Goal: Information Seeking & Learning: Compare options

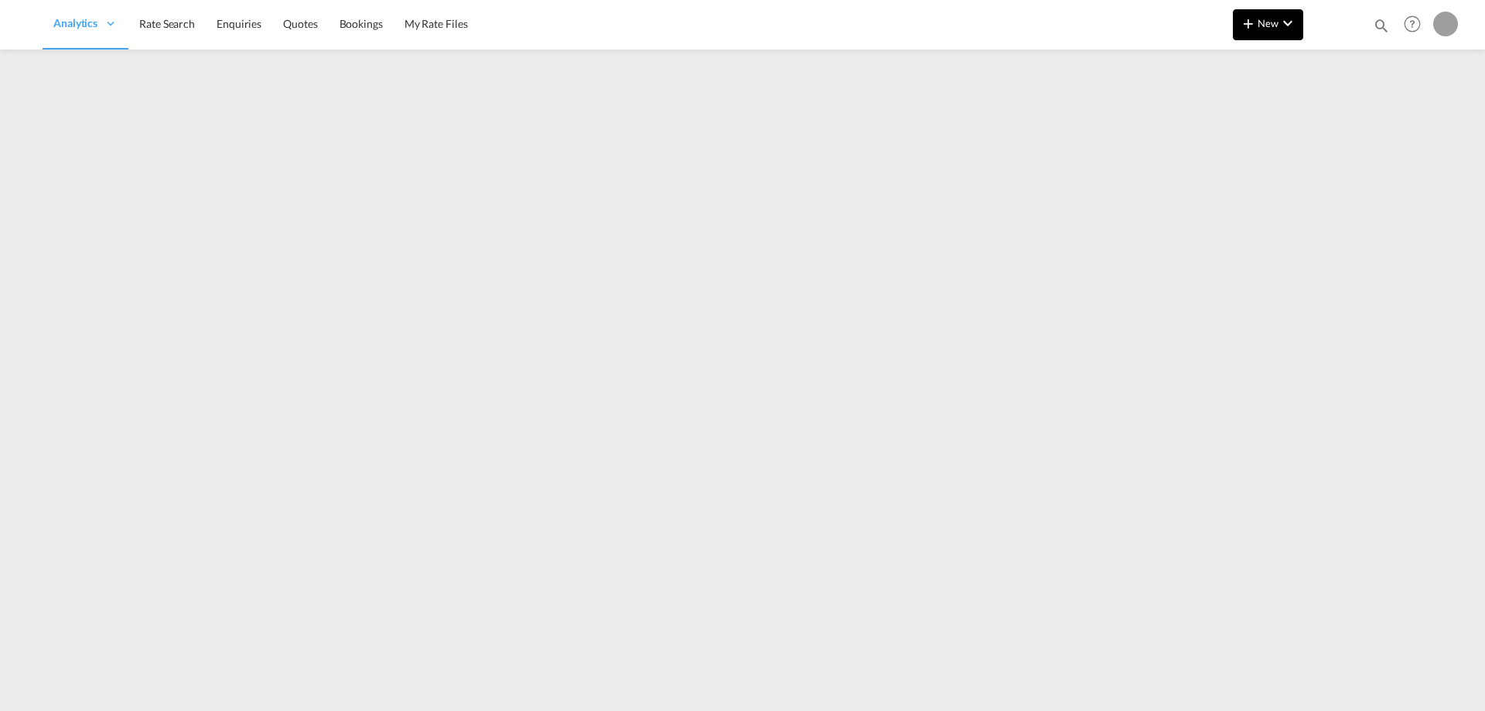
click at [1242, 22] on md-icon "icon-plus 400-fg" at bounding box center [1248, 23] width 19 height 19
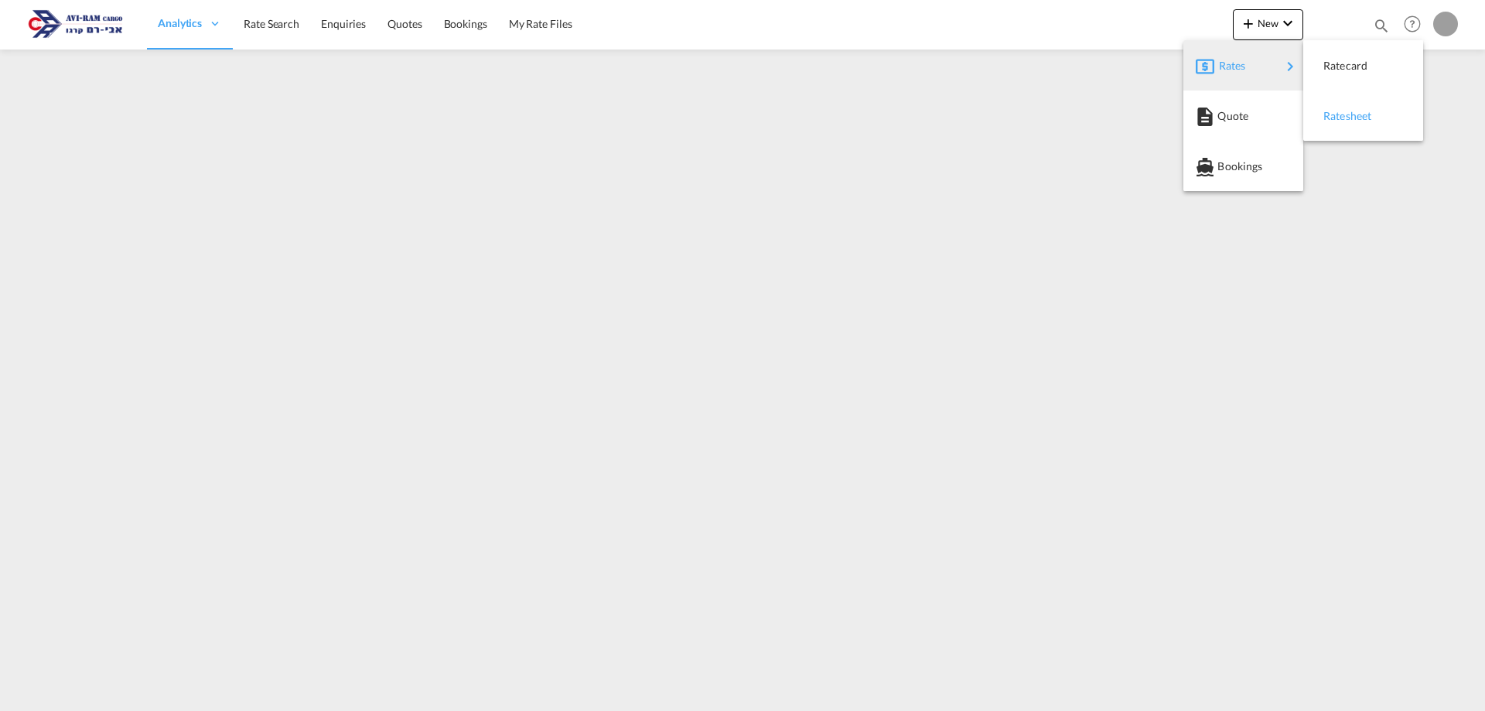
click at [1337, 111] on span "Ratesheet" at bounding box center [1331, 116] width 17 height 31
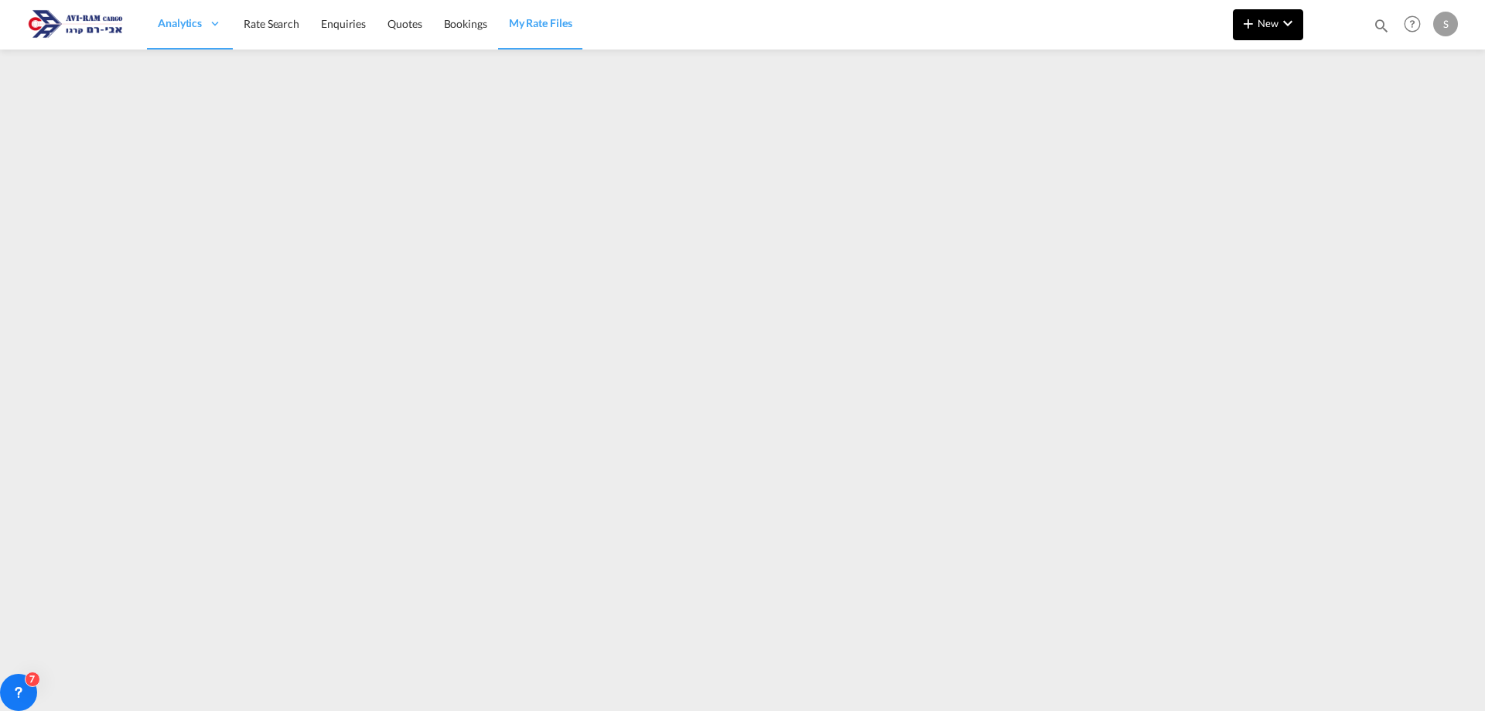
click at [1281, 22] on md-icon "icon-chevron-down" at bounding box center [1287, 23] width 19 height 19
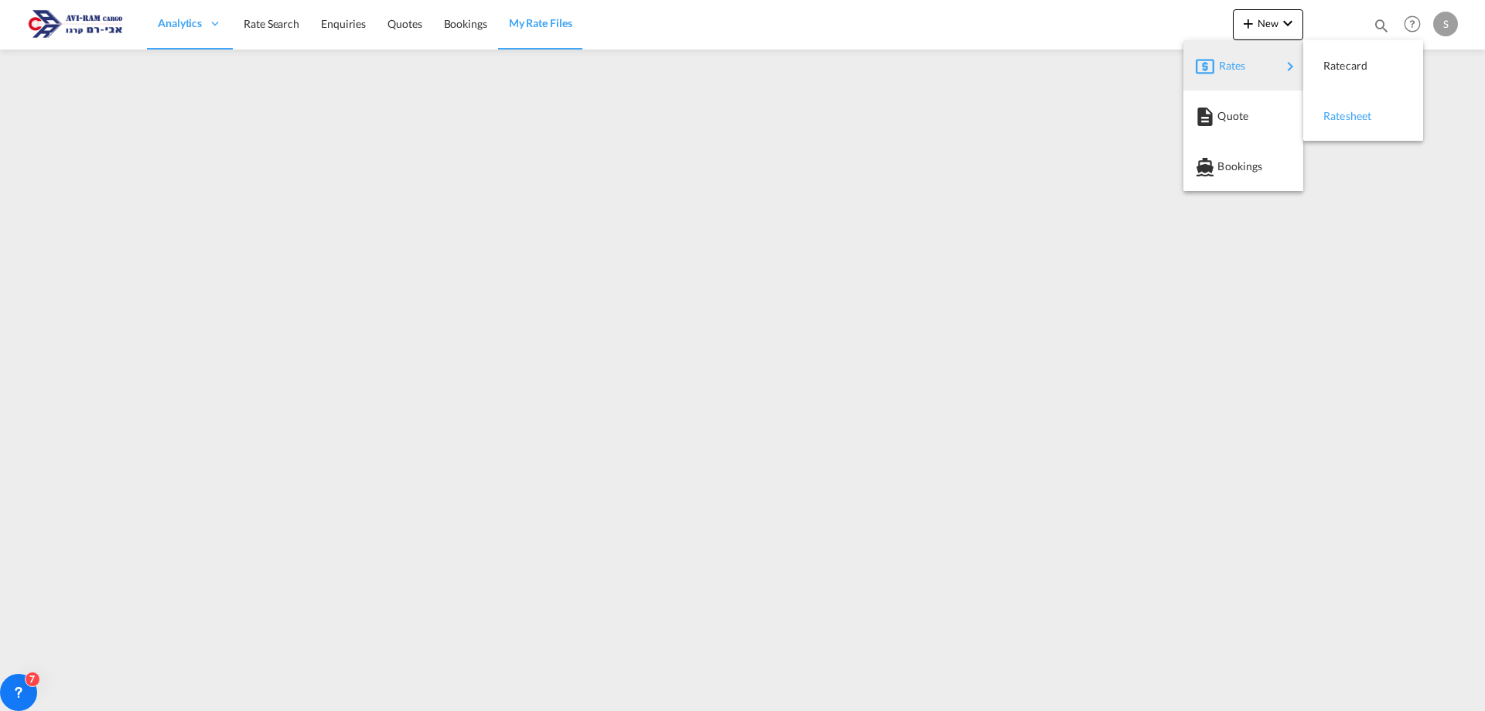
click at [1324, 104] on span "Ratesheet" at bounding box center [1331, 116] width 17 height 31
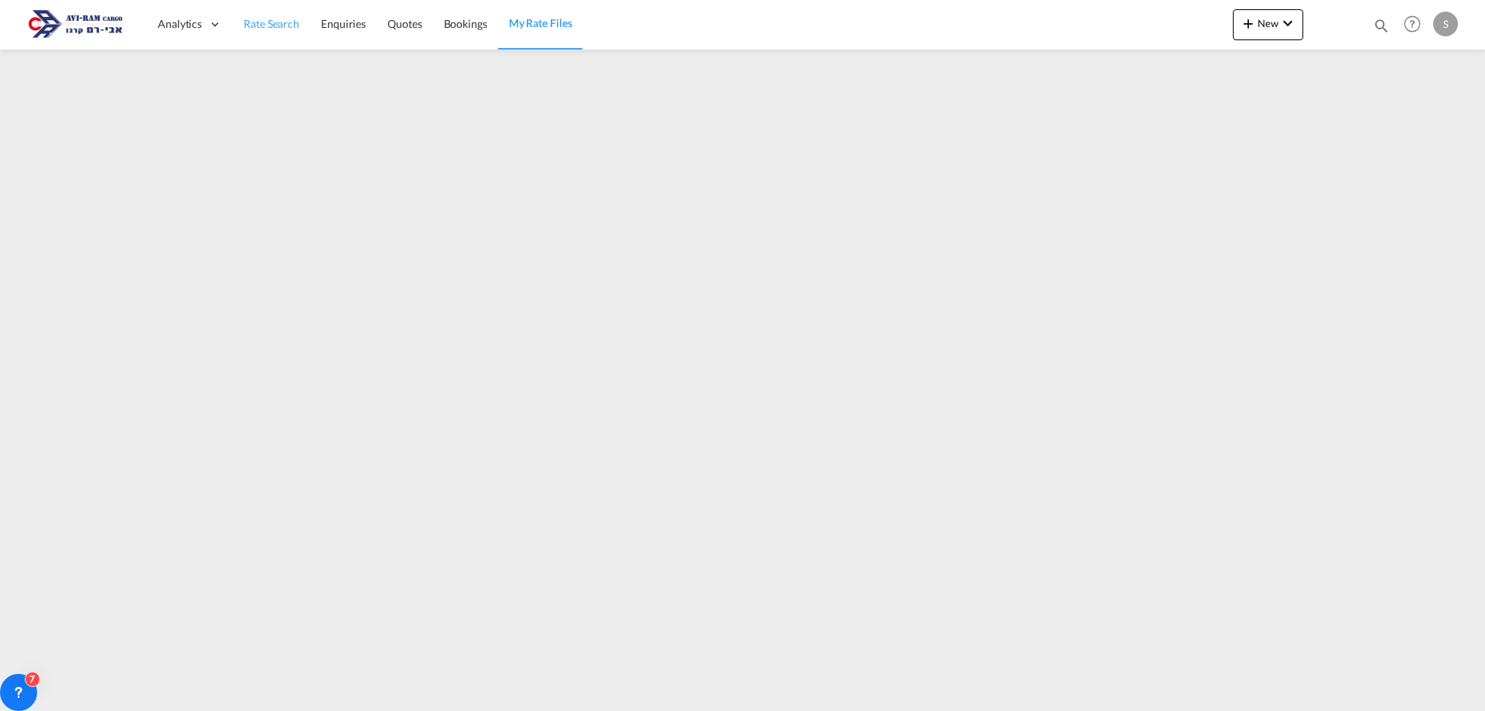
click at [244, 27] on span "Rate Search" at bounding box center [272, 23] width 56 height 13
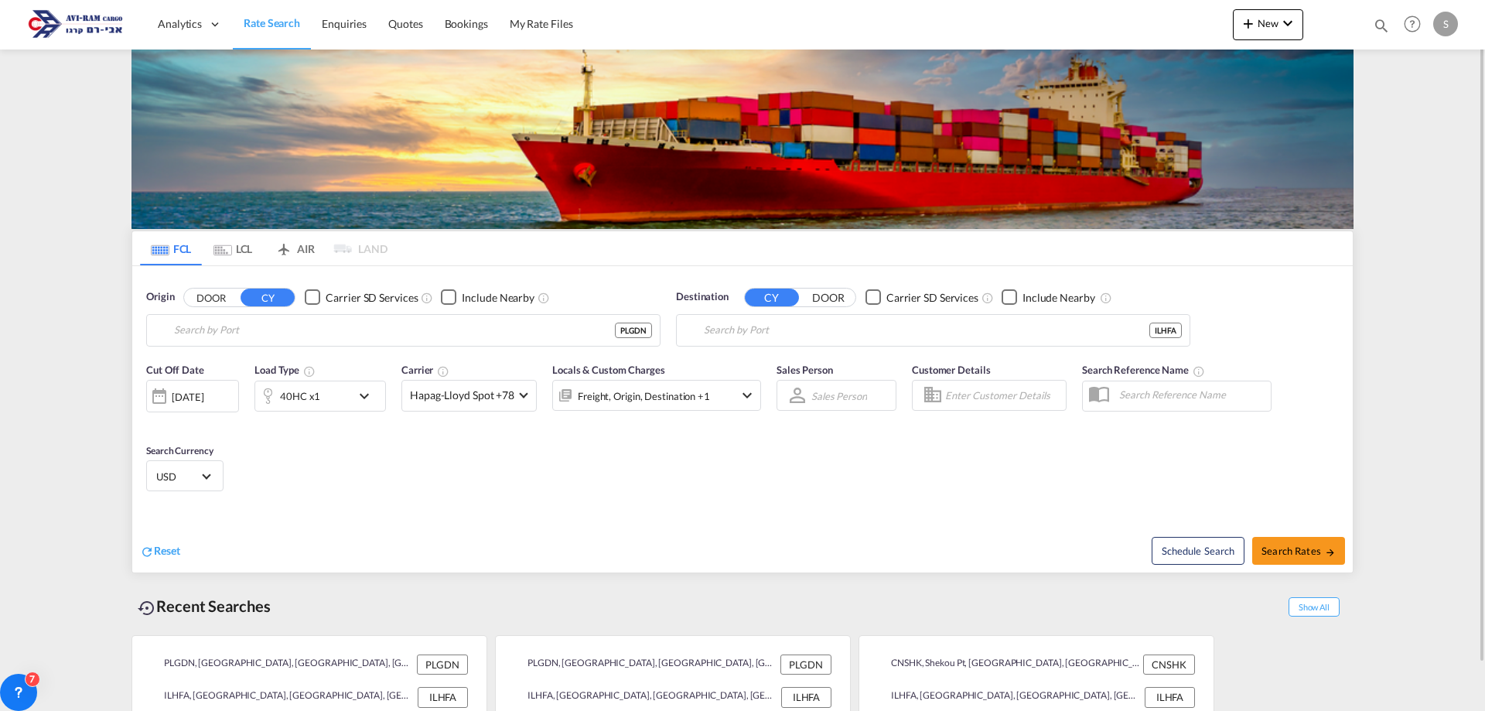
type input "Gdansk, PLGDN"
type input "[GEOGRAPHIC_DATA], [GEOGRAPHIC_DATA]"
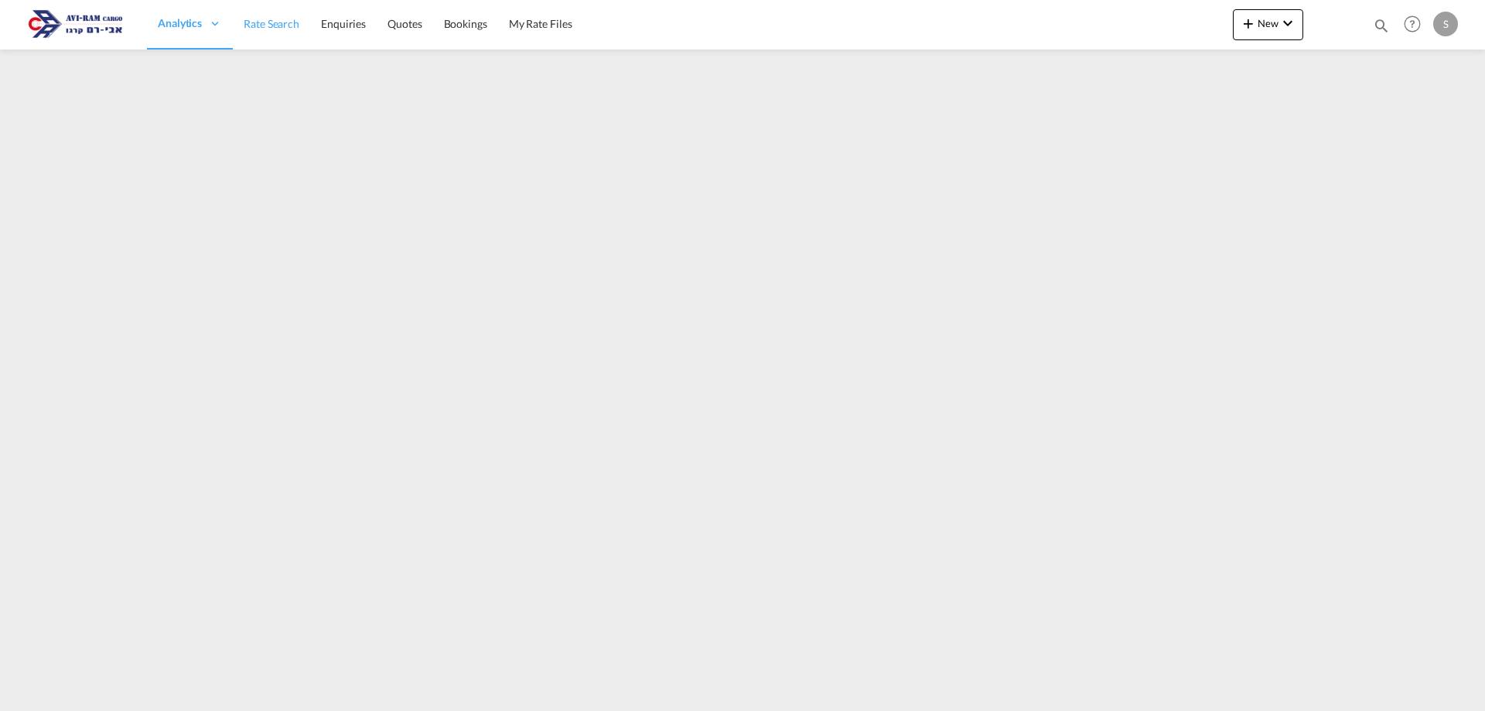
click at [261, 25] on span "Rate Search" at bounding box center [272, 23] width 56 height 13
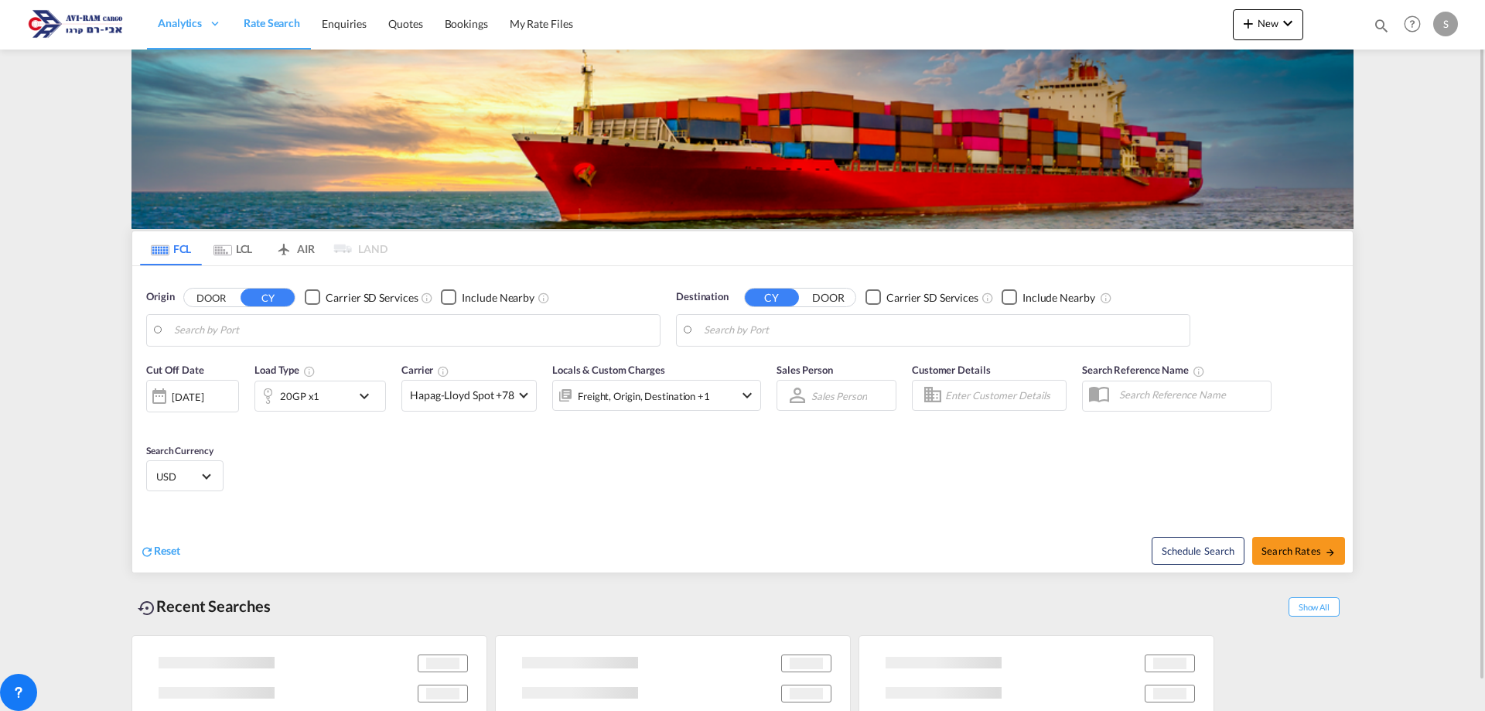
type input "Gdansk, PLGDN"
type input "[GEOGRAPHIC_DATA], [GEOGRAPHIC_DATA]"
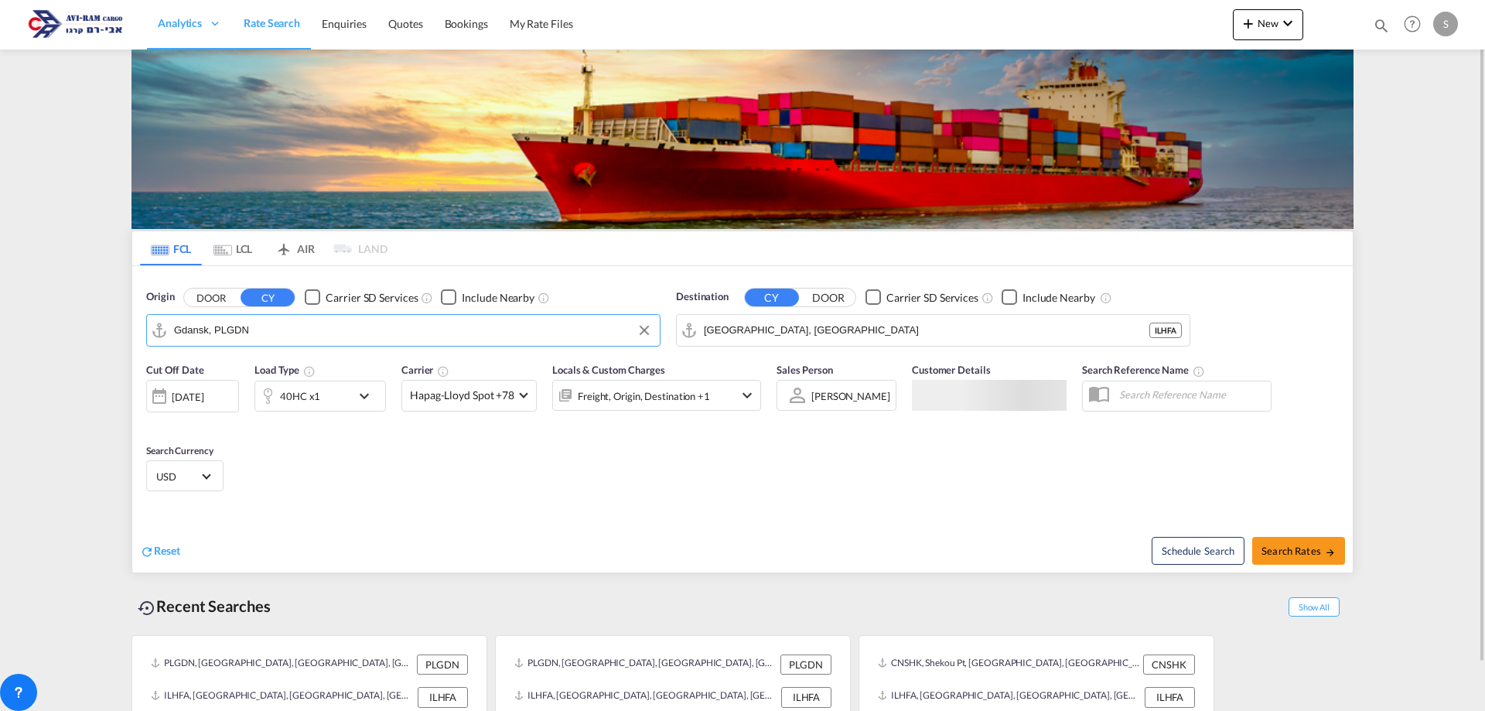
click at [256, 334] on input "Gdansk, PLGDN" at bounding box center [413, 330] width 478 height 23
click at [248, 374] on div "[PERSON_NAME] Turkey TRALI" at bounding box center [294, 373] width 294 height 46
type input "[PERSON_NAME], TRALI"
click at [323, 405] on div "40HC x1" at bounding box center [303, 395] width 96 height 31
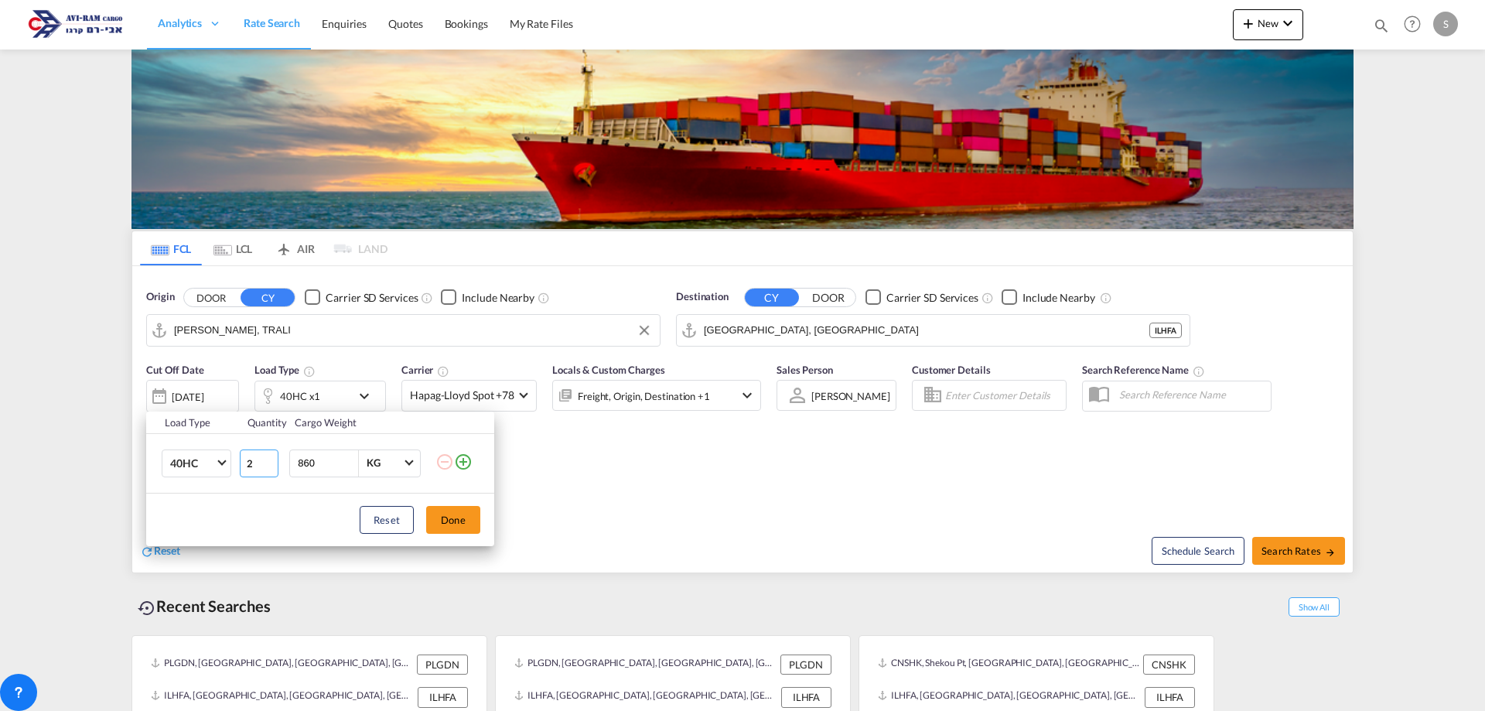
click at [269, 459] on input "2" at bounding box center [259, 463] width 39 height 28
click at [269, 459] on input "3" at bounding box center [259, 463] width 39 height 28
click at [269, 459] on input "4" at bounding box center [259, 463] width 39 height 28
type input "5"
click at [269, 459] on input "5" at bounding box center [259, 463] width 39 height 28
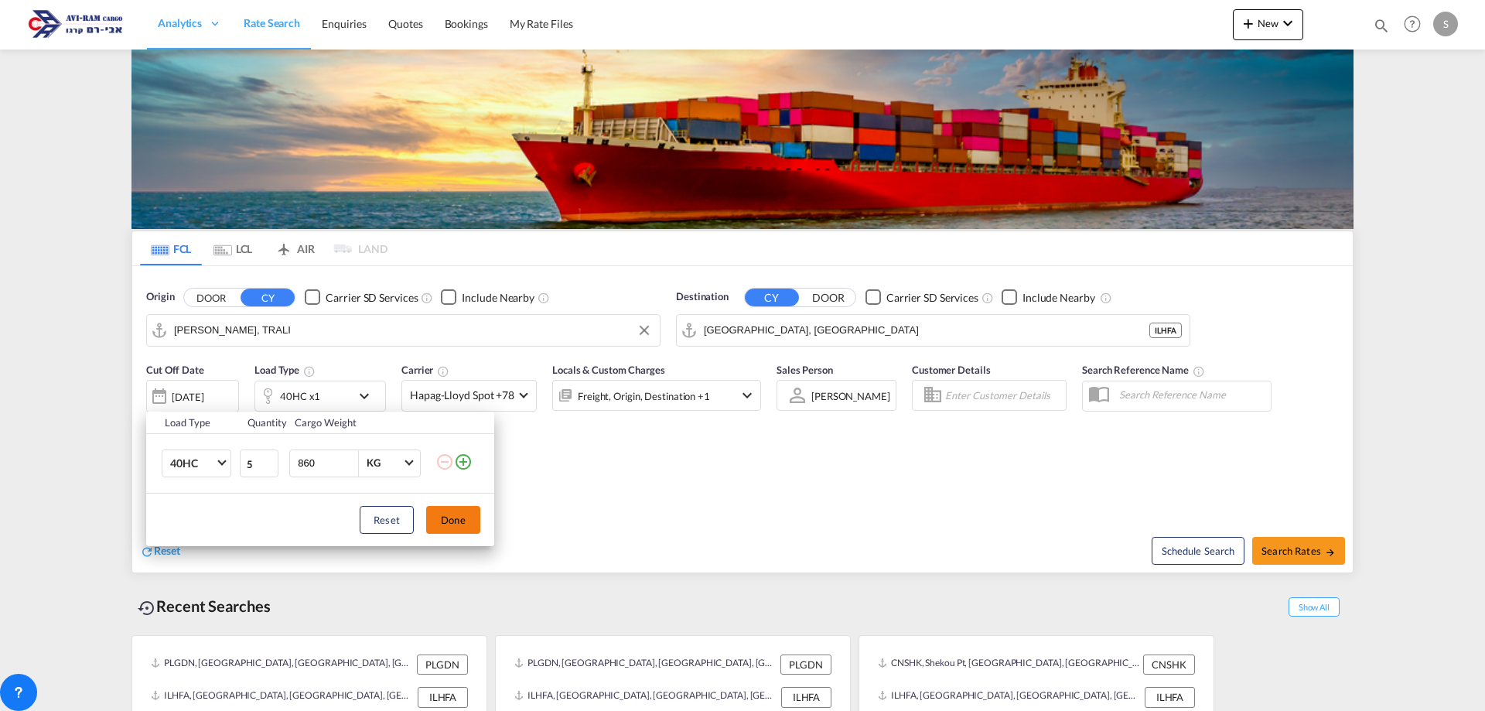
click at [441, 518] on button "Done" at bounding box center [453, 520] width 54 height 28
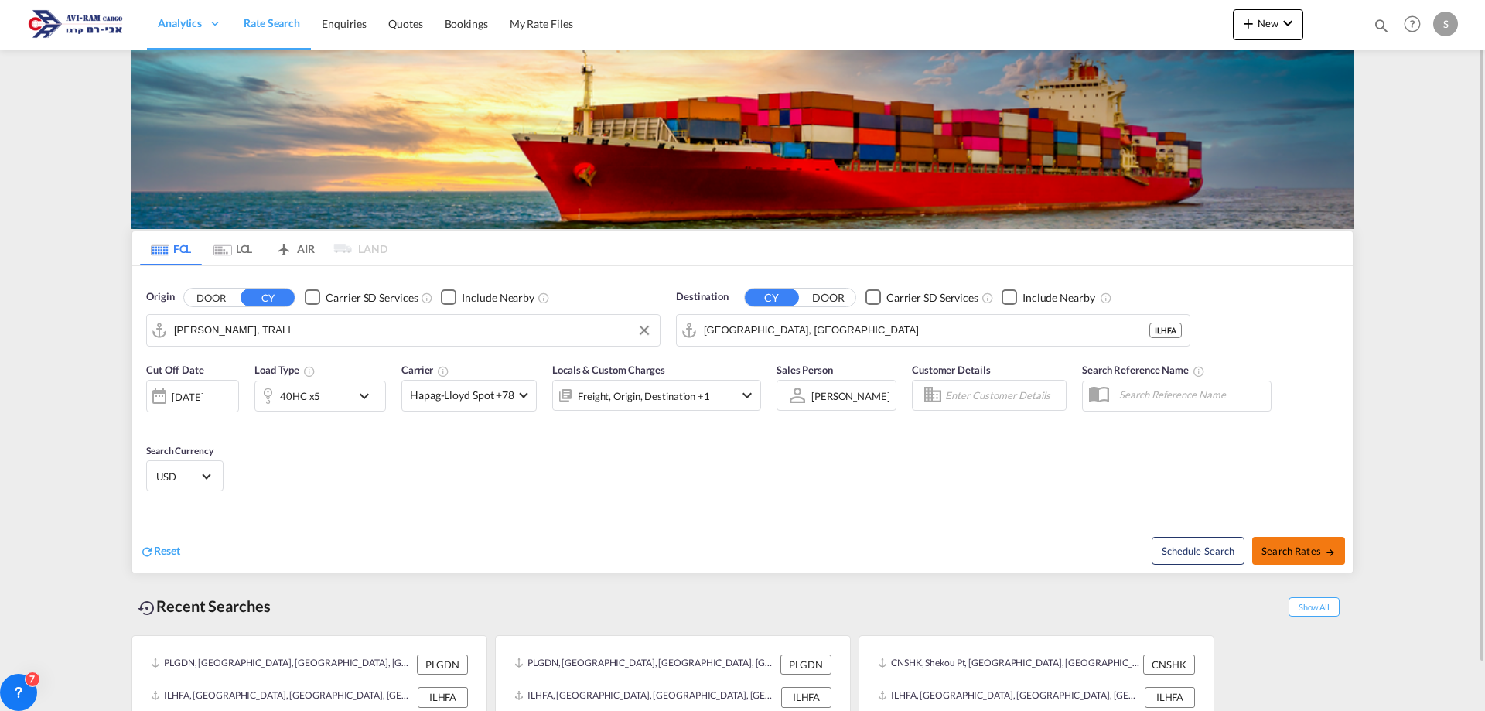
click at [1335, 548] on md-icon "icon-arrow-right" at bounding box center [1330, 552] width 11 height 11
type input "TRALI to ILHFA / [DATE]"
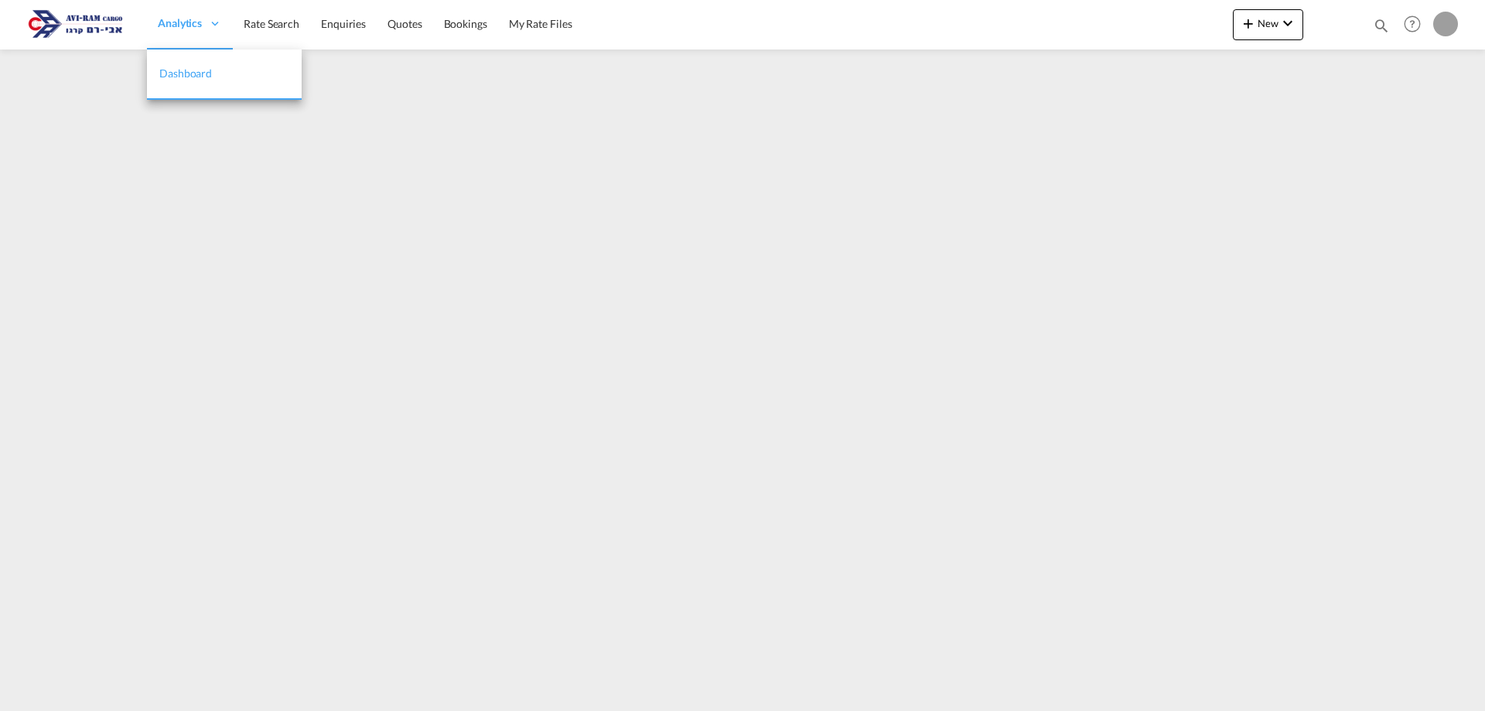
click at [167, 27] on span "Analytics" at bounding box center [180, 22] width 44 height 15
click at [267, 15] on link "Rate Search" at bounding box center [271, 24] width 77 height 50
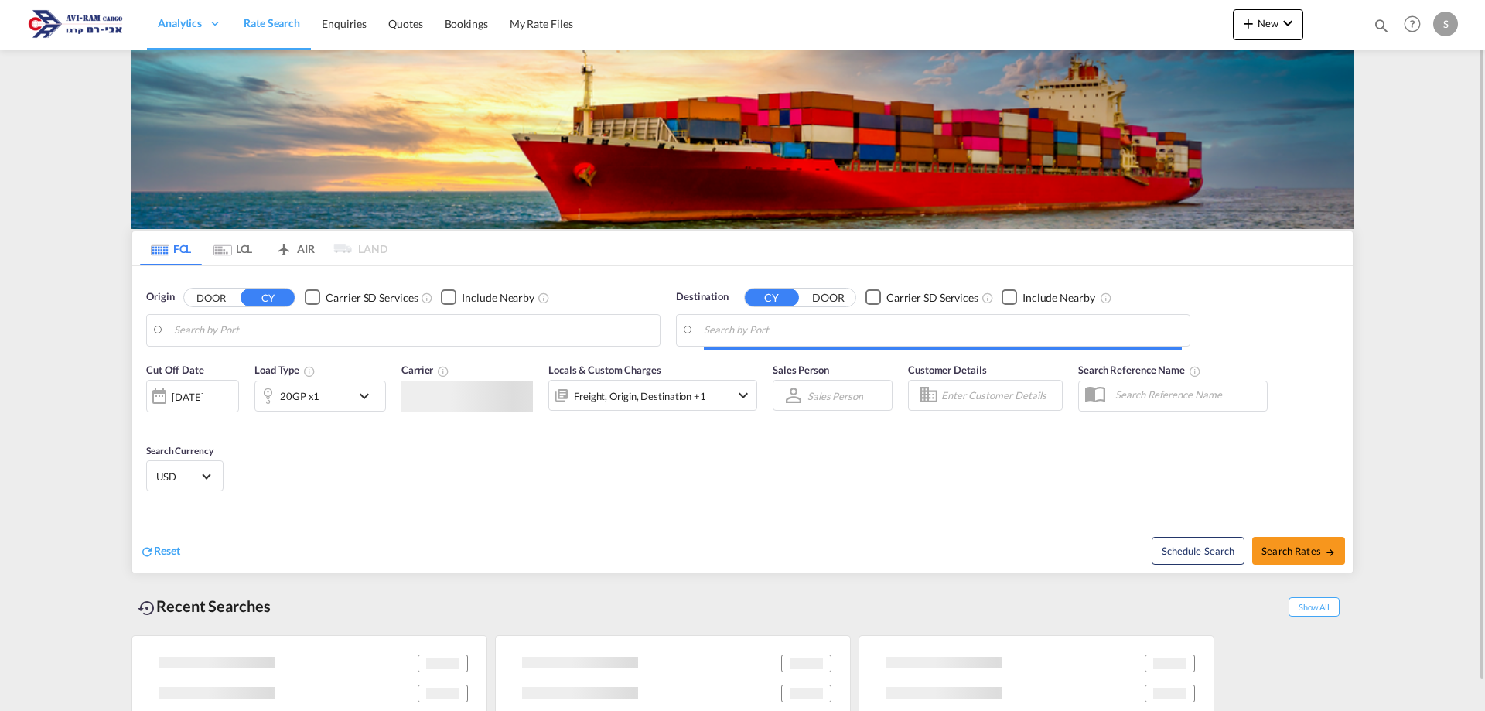
click at [247, 251] on md-tab-item "LCL" at bounding box center [233, 248] width 62 height 34
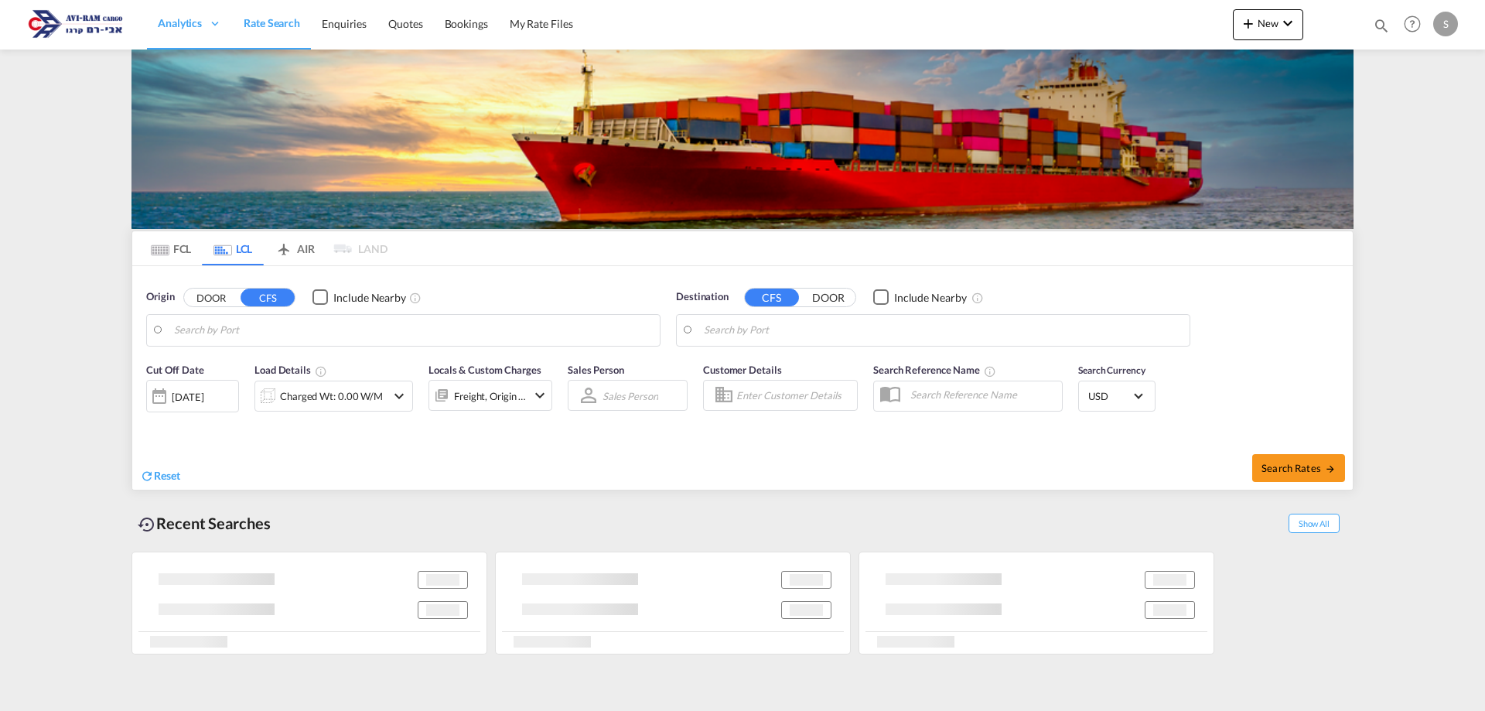
type input "[GEOGRAPHIC_DATA], ESBCN"
type input "Ashdod, ILASH"
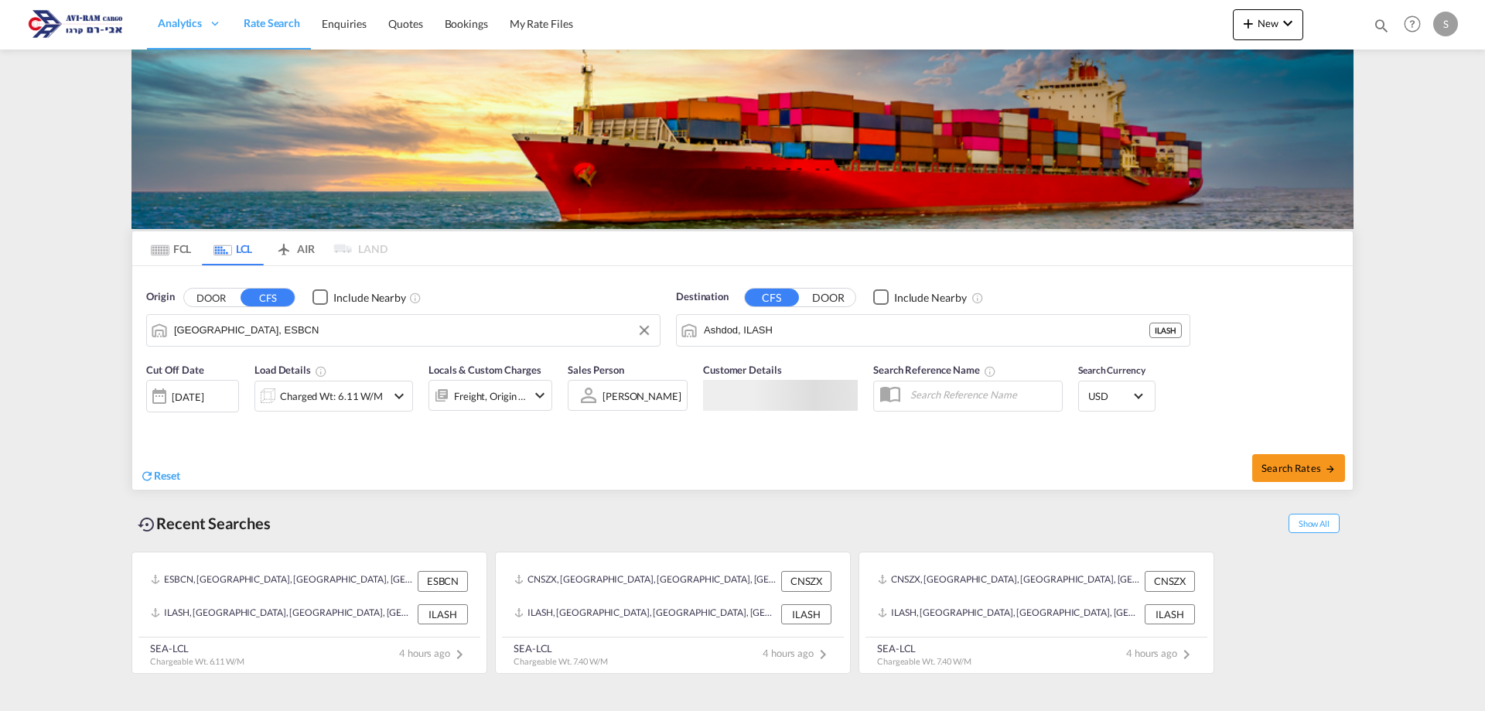
click at [258, 332] on input "Barcelona, ESBCN" at bounding box center [413, 330] width 478 height 23
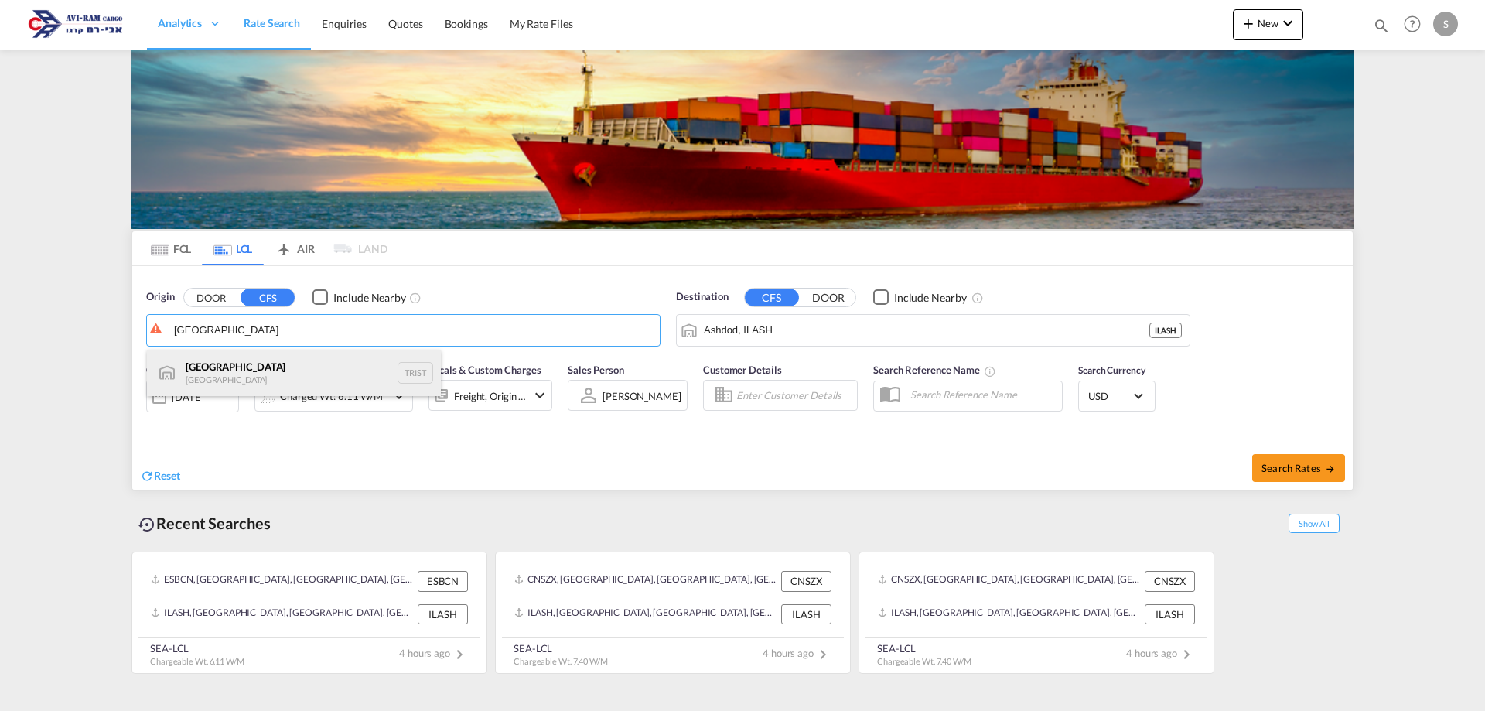
click at [262, 370] on div "Istanbul Turkey TRIST" at bounding box center [294, 373] width 294 height 46
type input "Istanbul, TRIST"
click at [365, 387] on div "Charged Wt: 6.11 W/M" at bounding box center [331, 396] width 103 height 22
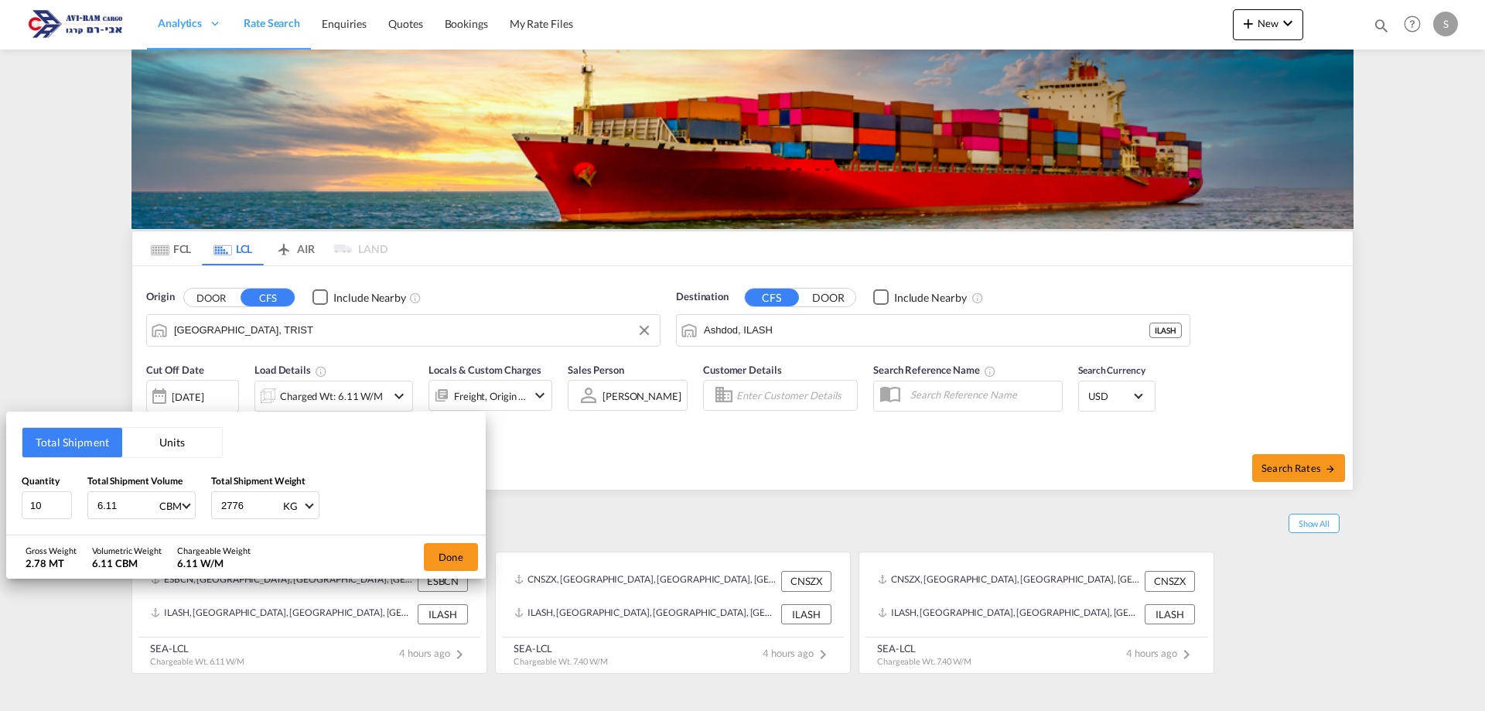
click at [215, 448] on button "Units" at bounding box center [172, 442] width 100 height 29
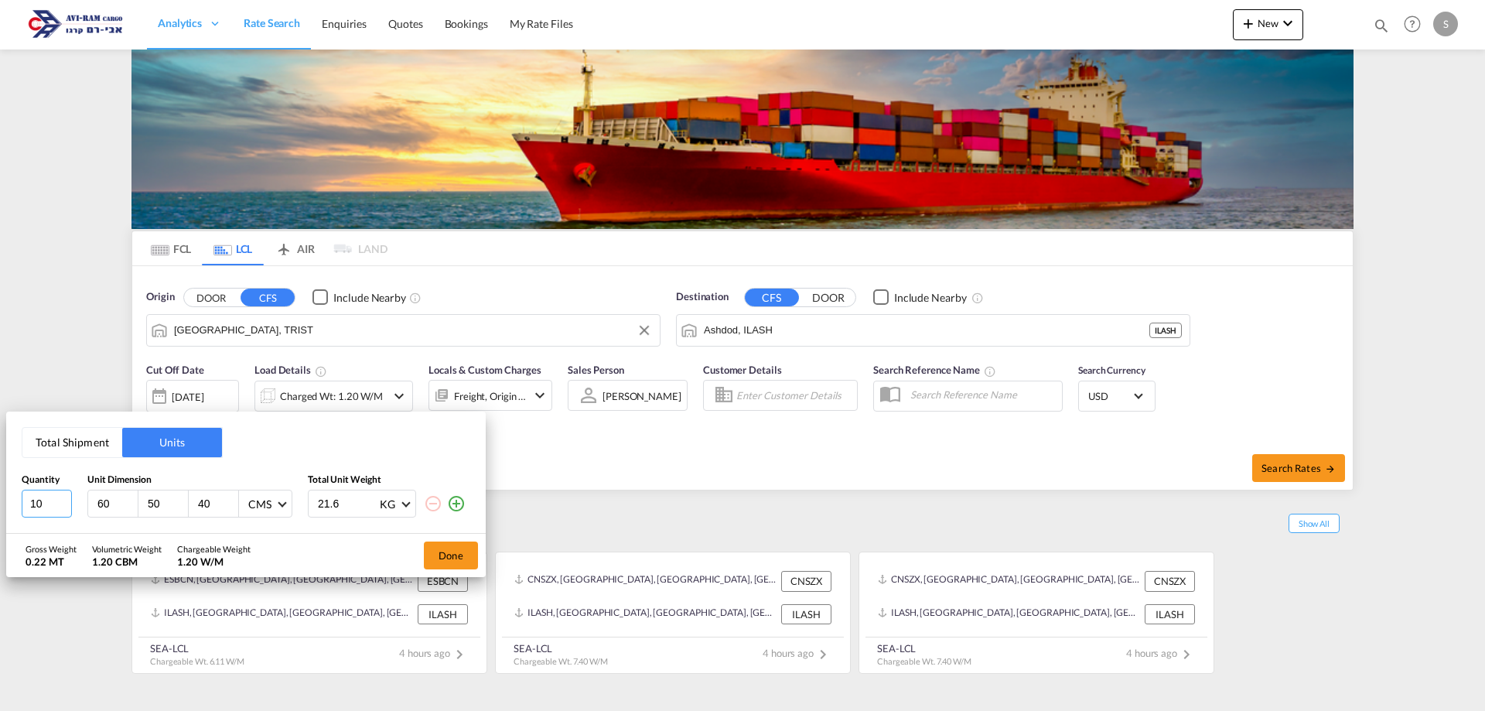
drag, startPoint x: 49, startPoint y: 504, endPoint x: 32, endPoint y: 505, distance: 17.0
click at [32, 505] on input "10" at bounding box center [47, 503] width 50 height 28
type input "4"
type input "60"
type input "76"
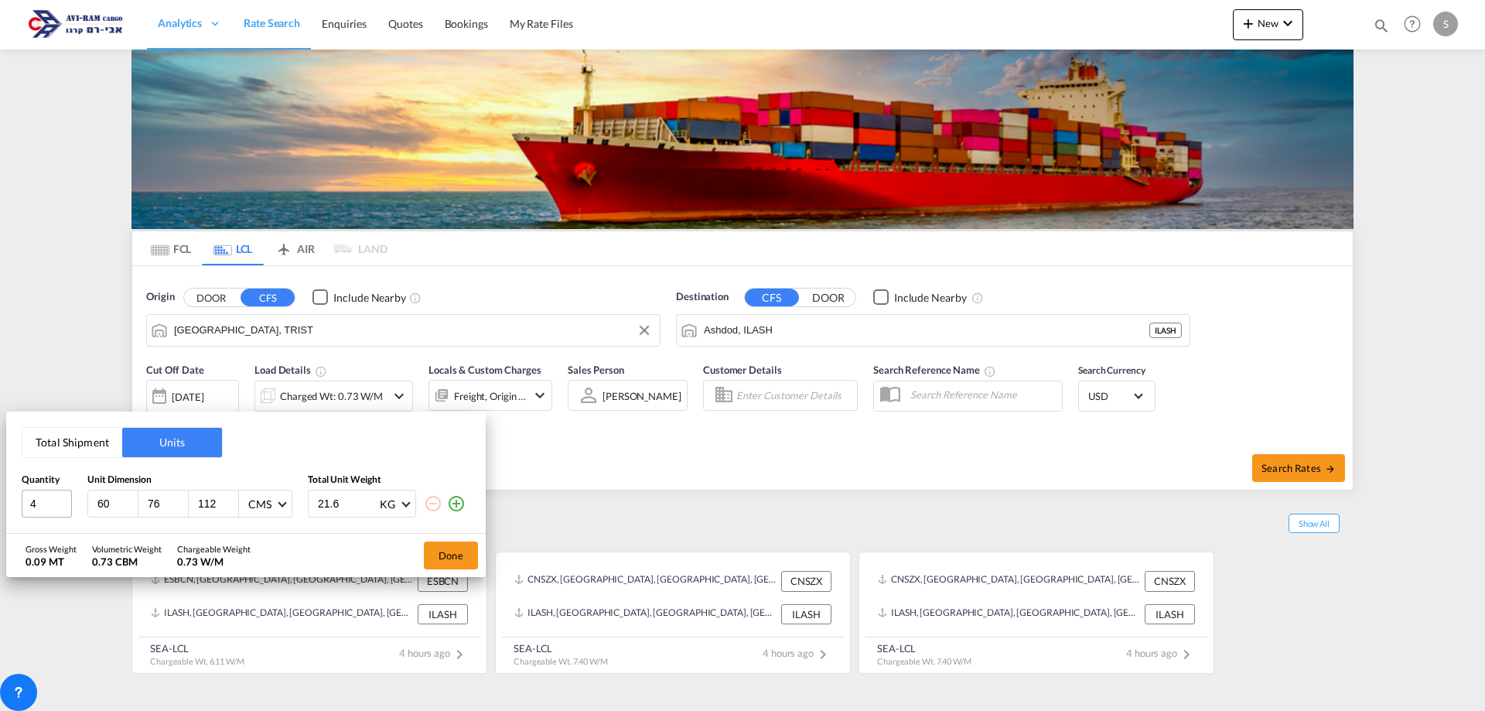
type input "112"
type input "90"
